Goal: Task Accomplishment & Management: Use online tool/utility

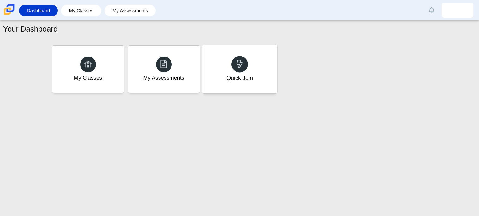
click at [270, 86] on div "Quick Join" at bounding box center [239, 69] width 75 height 49
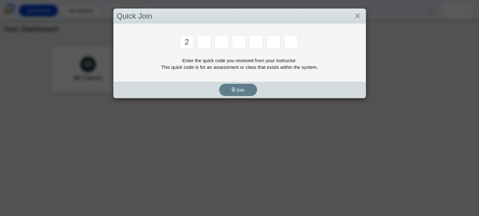
type input "2"
type input "c"
type input "u"
type input "p"
type input "s"
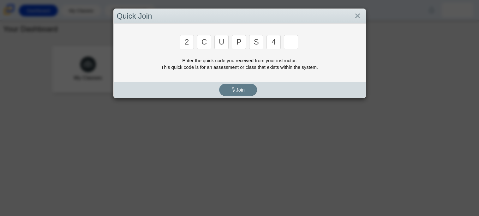
type input "4"
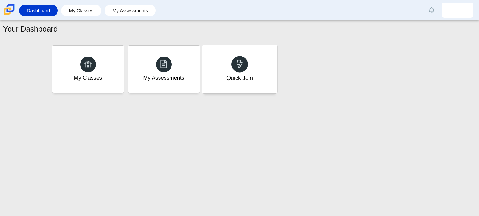
type input "a"
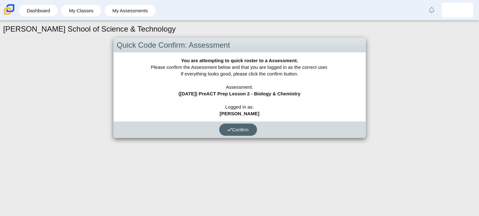
click at [235, 128] on span "Confirm" at bounding box center [237, 129] width 21 height 5
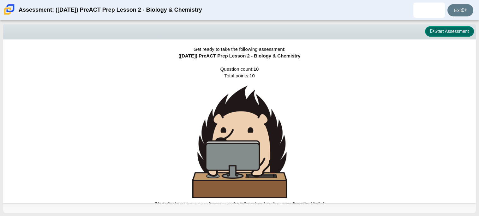
click at [431, 30] on icon at bounding box center [432, 31] width 4 height 4
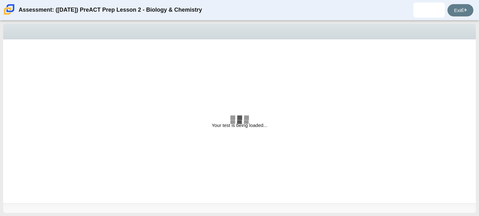
select select
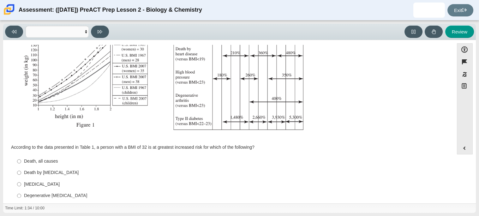
scroll to position [134, 0]
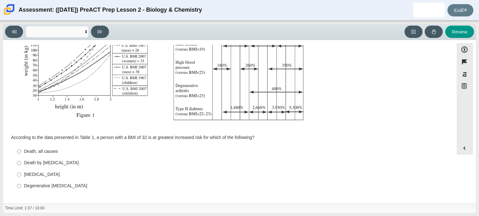
click at [33, 159] on label "Death by [MEDICAL_DATA] Death by [MEDICAL_DATA]" at bounding box center [229, 162] width 433 height 11
click at [21, 159] on input "Death by [MEDICAL_DATA] Death by [MEDICAL_DATA]" at bounding box center [19, 162] width 4 height 11
radio input "true"
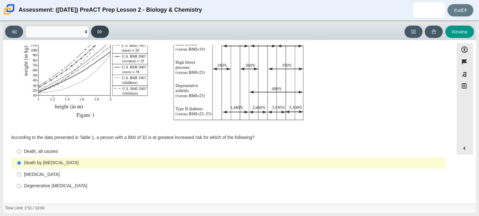
click at [100, 27] on button at bounding box center [100, 32] width 18 height 12
select select "f31ee183-ab53-48c9-9374-3a18949ab500"
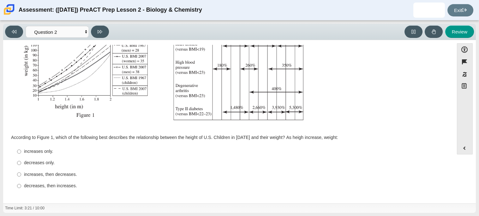
click at [101, 173] on div "increases, then decreases." at bounding box center [233, 174] width 419 height 6
click at [21, 173] on input "increases, then decreases. increases, then decreases." at bounding box center [19, 174] width 4 height 11
radio input "true"
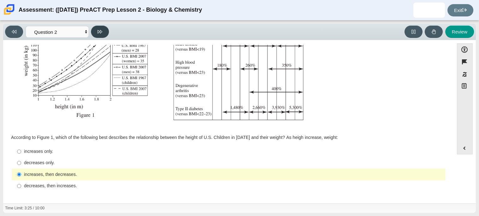
click at [101, 29] on icon at bounding box center [100, 31] width 5 height 5
select select "45e82964-709e-4180-9336-970e18221224"
